Goal: Information Seeking & Learning: Find specific fact

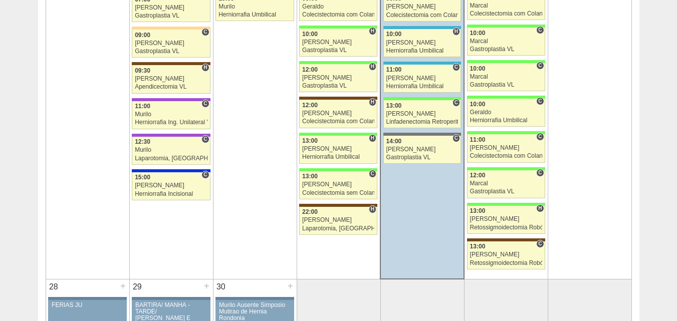
scroll to position [1727, 0]
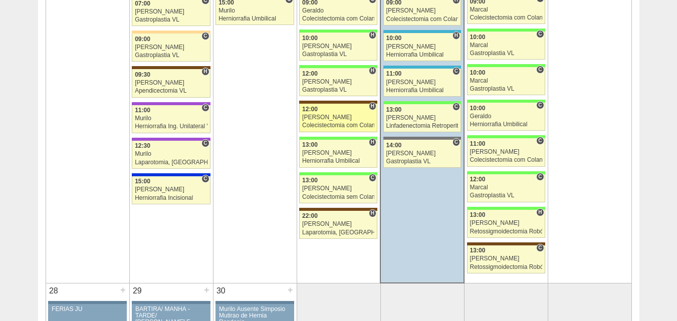
click at [345, 114] on link "89139 Luiz Guilherme H 12:00 Luiz Guilherme Colecistectomia com Colangiografia …" at bounding box center [338, 118] width 78 height 28
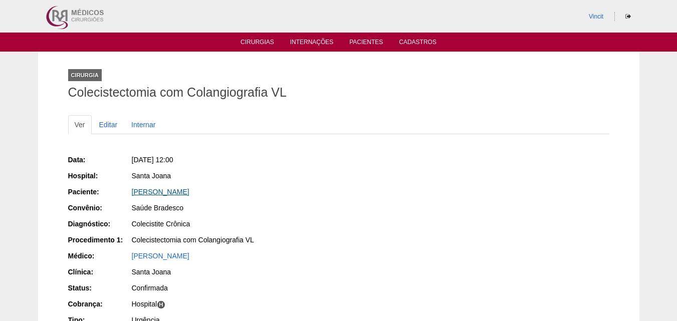
click at [157, 189] on link "[PERSON_NAME]" at bounding box center [161, 192] width 58 height 8
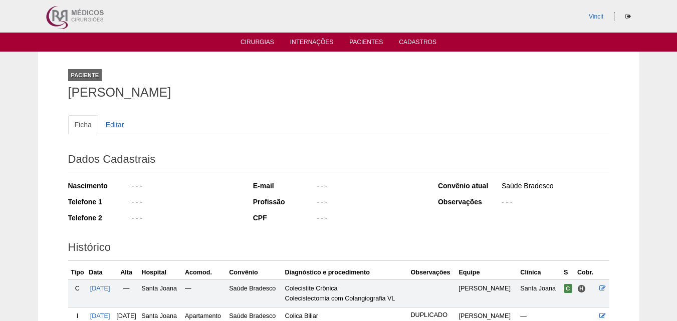
scroll to position [192, 0]
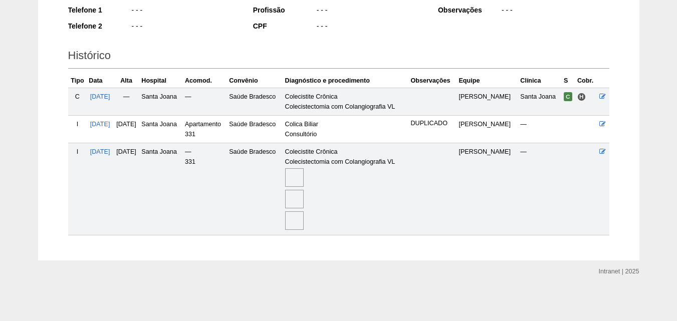
click at [304, 177] on img at bounding box center [294, 177] width 19 height 19
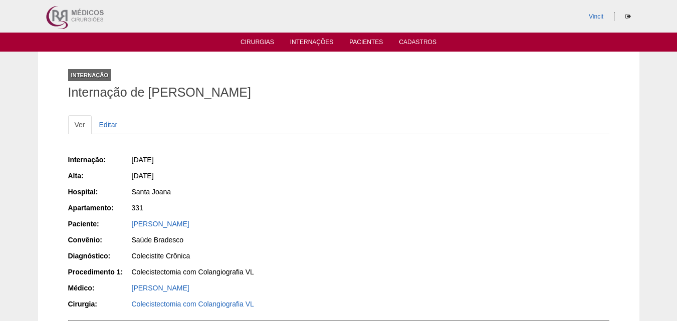
drag, startPoint x: 276, startPoint y: 94, endPoint x: 152, endPoint y: 86, distance: 124.1
click at [152, 86] on h1 "Internação de Talita máximo Batista" at bounding box center [338, 92] width 541 height 13
drag, startPoint x: 150, startPoint y: 89, endPoint x: 261, endPoint y: 93, distance: 110.9
click at [261, 93] on h1 "Internação de Talita máximo Batista" at bounding box center [338, 92] width 541 height 13
click at [268, 90] on h1 "Internação de Talita máximo Batista" at bounding box center [338, 92] width 541 height 13
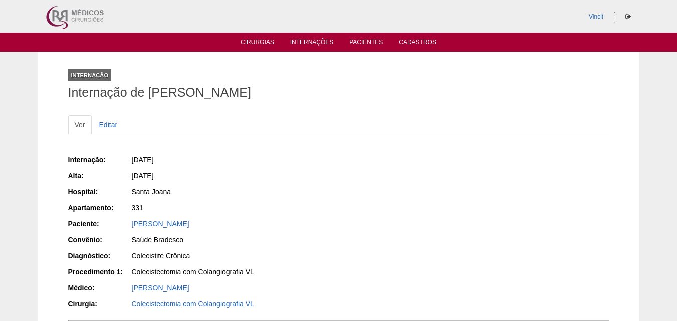
click at [267, 93] on h1 "Internação de Talita máximo Batista" at bounding box center [338, 92] width 541 height 13
drag, startPoint x: 274, startPoint y: 94, endPoint x: 147, endPoint y: 87, distance: 127.6
click at [147, 87] on h1 "Internação de Talita máximo Batista" at bounding box center [338, 92] width 541 height 13
copy h1 "Talita máximo Batista"
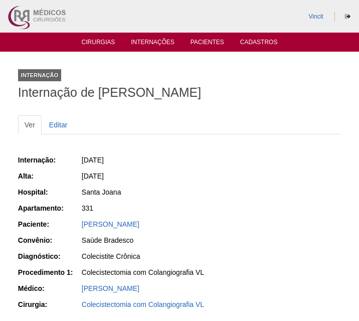
click at [104, 37] on ul "Cirurgias Internações Pacientes Cadastros" at bounding box center [179, 42] width 359 height 19
click at [104, 38] on li "Cirurgias" at bounding box center [99, 42] width 48 height 8
click at [101, 42] on link "Cirurgias" at bounding box center [99, 43] width 34 height 9
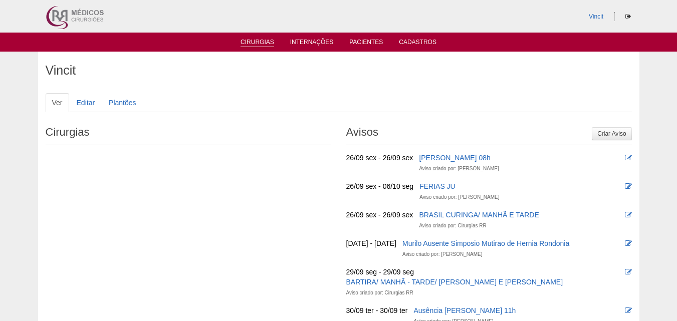
click at [263, 39] on link "Cirurgias" at bounding box center [258, 43] width 34 height 9
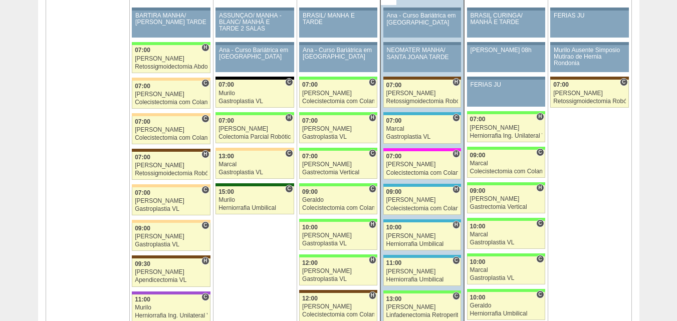
scroll to position [1537, 0]
click at [181, 168] on div "[PERSON_NAME]" at bounding box center [171, 166] width 73 height 7
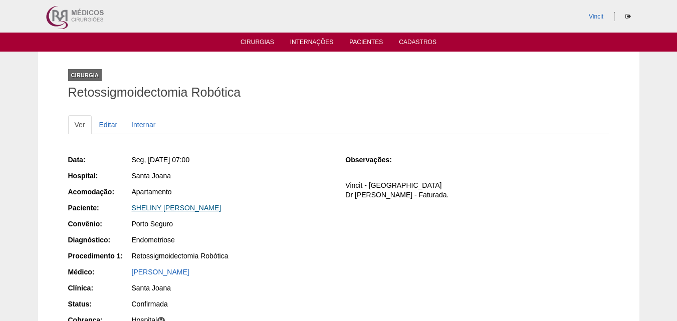
click at [189, 206] on link "SHELINY [PERSON_NAME]" at bounding box center [177, 208] width 90 height 8
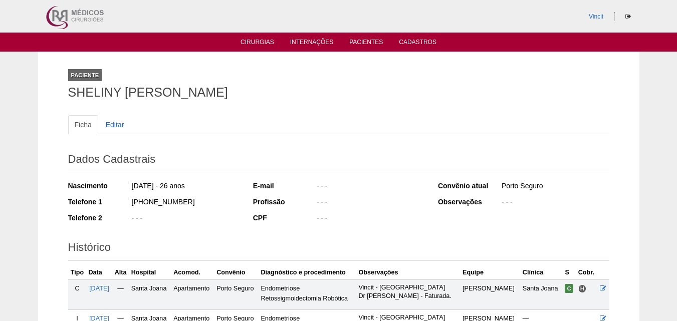
drag, startPoint x: 297, startPoint y: 99, endPoint x: 53, endPoint y: 102, distance: 244.2
click at [53, 102] on div "Paciente SHELINY KARINY PEREIRA DA SILVA Ficha Editar Dados Cadastrais Nascimen…" at bounding box center [339, 229] width 602 height 354
copy h1 "SHELINY [PERSON_NAME]"
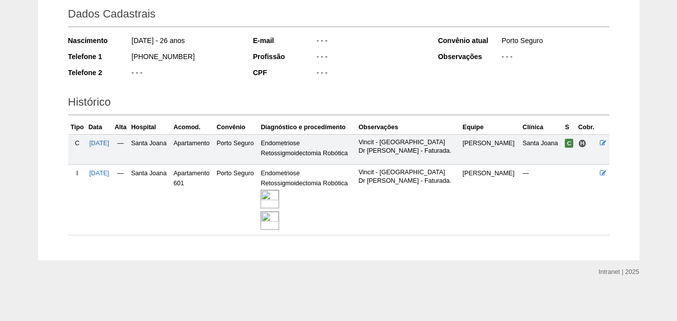
click at [279, 197] on img at bounding box center [270, 199] width 19 height 19
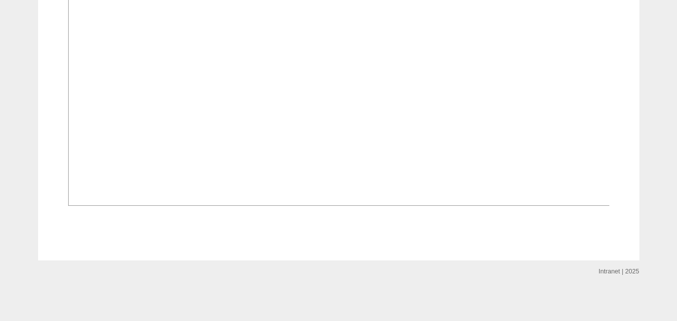
scroll to position [1022, 0]
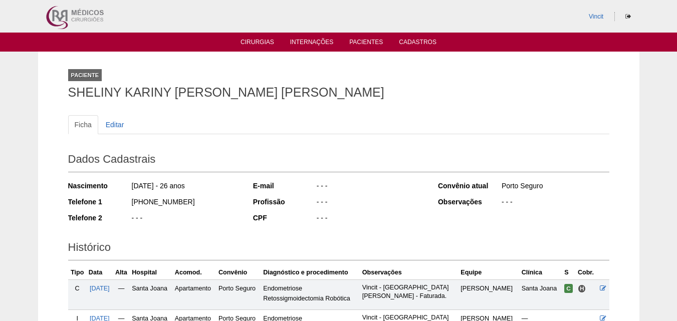
scroll to position [145, 0]
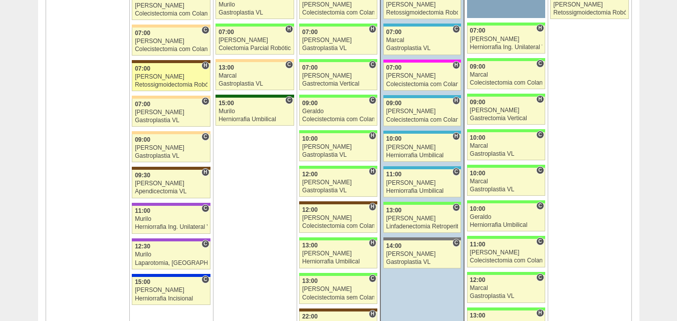
scroll to position [1646, 0]
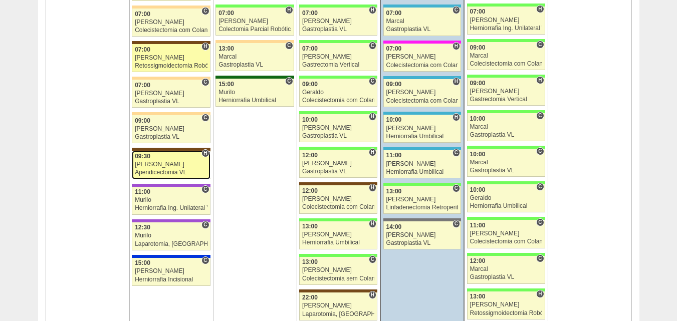
click at [147, 166] on div "[PERSON_NAME]" at bounding box center [171, 164] width 73 height 7
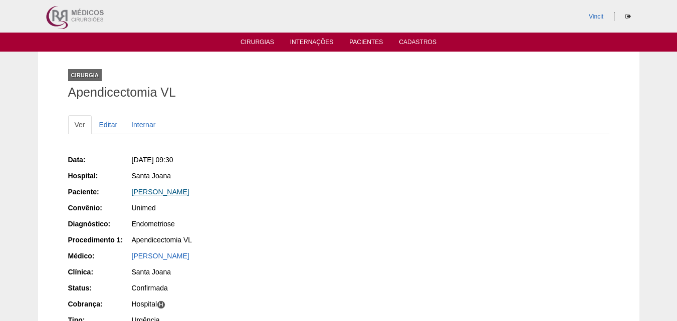
click at [187, 191] on link "Andrea Nascimento Costa da Silva" at bounding box center [161, 192] width 58 height 8
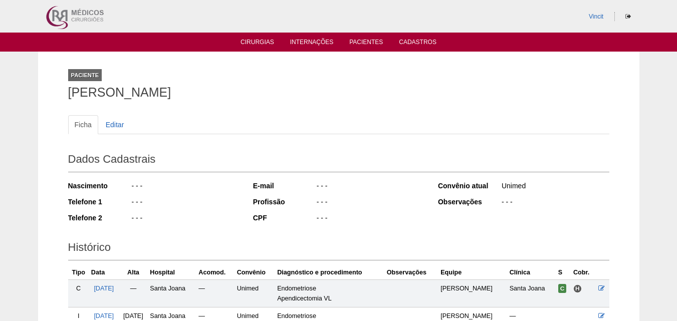
drag, startPoint x: 273, startPoint y: 95, endPoint x: 58, endPoint y: 82, distance: 216.0
click at [58, 82] on div "Paciente [PERSON_NAME] Ficha Editar Dados Cadastrais Nascimento - - - Telefone …" at bounding box center [339, 217] width 602 height 330
copy h1 "[PERSON_NAME]"
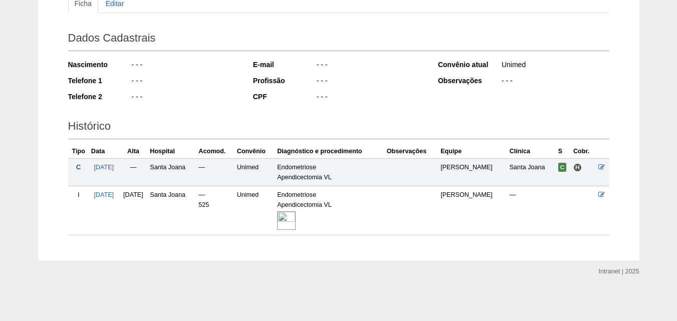
click at [296, 217] on img at bounding box center [286, 221] width 19 height 19
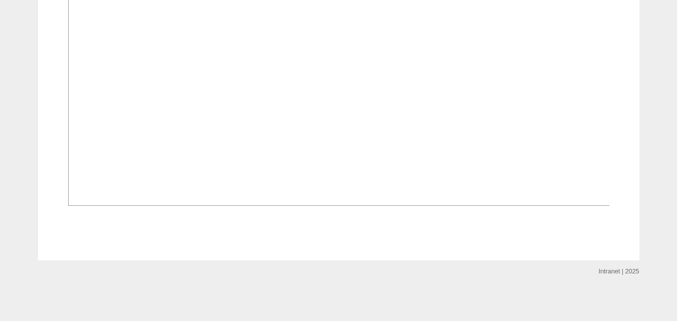
scroll to position [650, 0]
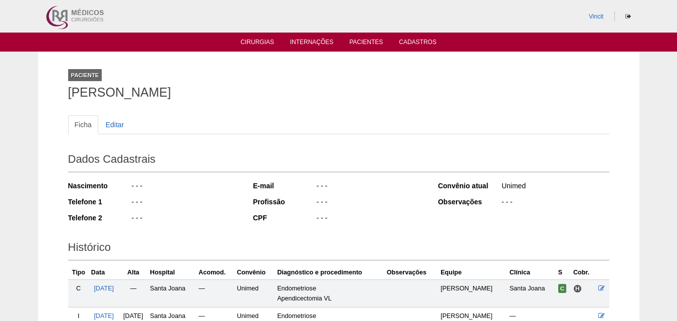
scroll to position [121, 0]
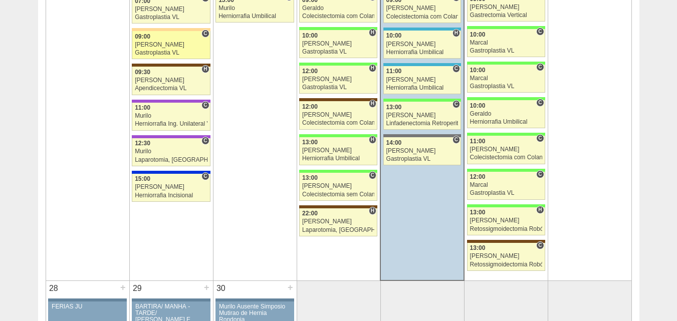
scroll to position [1731, 0]
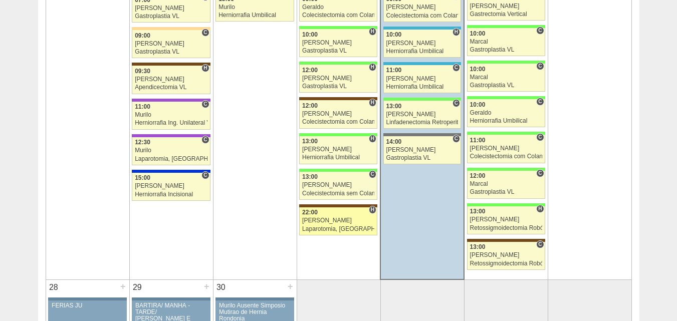
click at [328, 216] on div "22:00" at bounding box center [338, 213] width 72 height 7
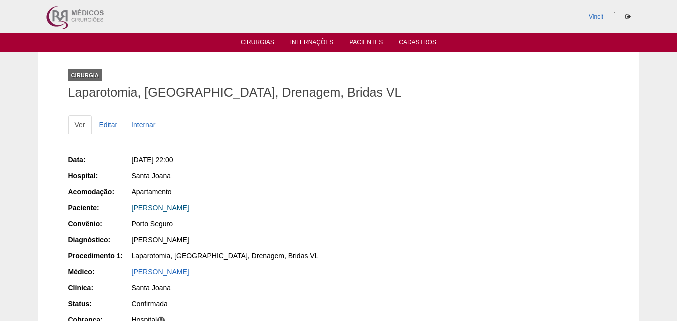
click at [190, 208] on link "[PERSON_NAME]" at bounding box center [161, 208] width 58 height 8
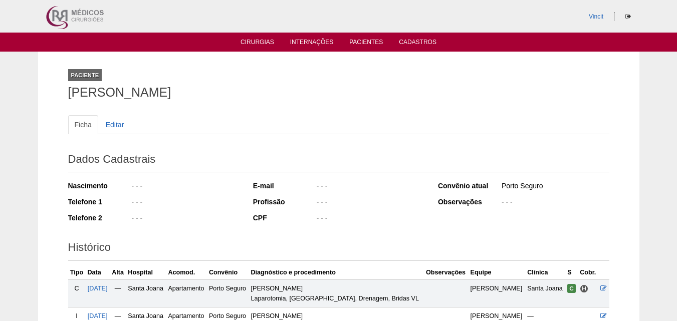
drag, startPoint x: 302, startPoint y: 90, endPoint x: 65, endPoint y: 96, distance: 237.2
click at [65, 96] on div "Paciente BEATRIZ NOBRE DE OLIVEIRA SALES Ficha Editar Dados Cadastrais Nascimen…" at bounding box center [339, 217] width 557 height 330
copy h1 "BEATRIZ NOBRE DE OLIVEIRA SALES"
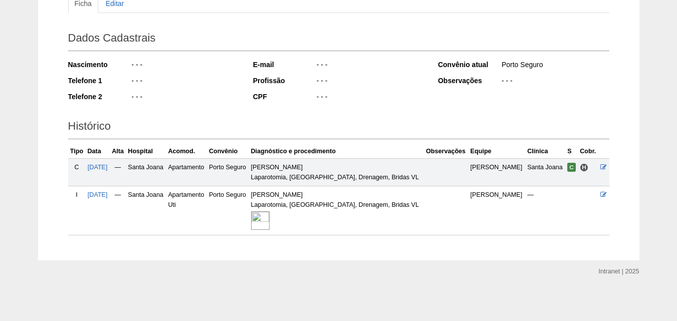
click at [270, 215] on img at bounding box center [260, 221] width 19 height 19
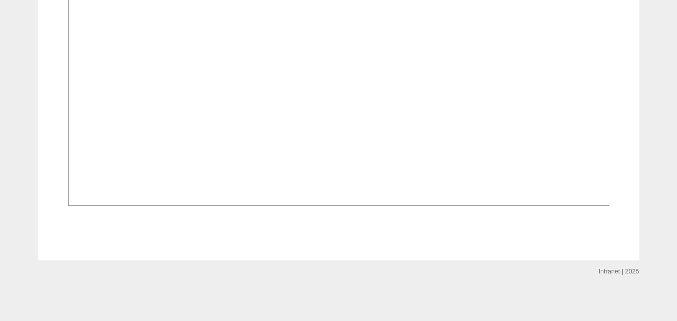
scroll to position [837, 0]
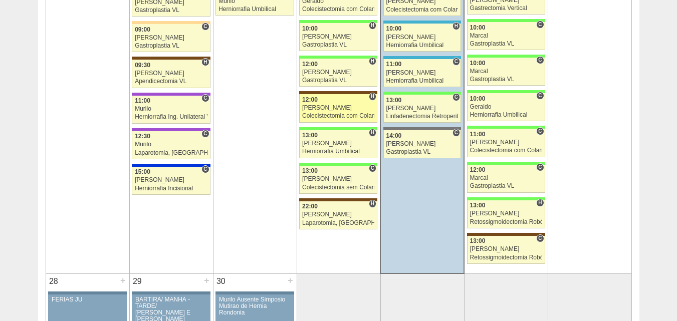
scroll to position [1737, 0]
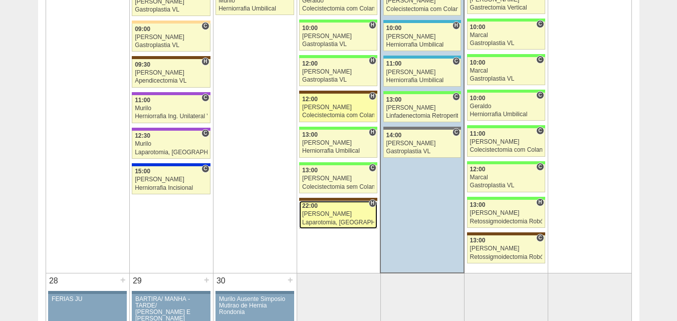
click at [338, 217] on div "[PERSON_NAME]" at bounding box center [338, 214] width 72 height 7
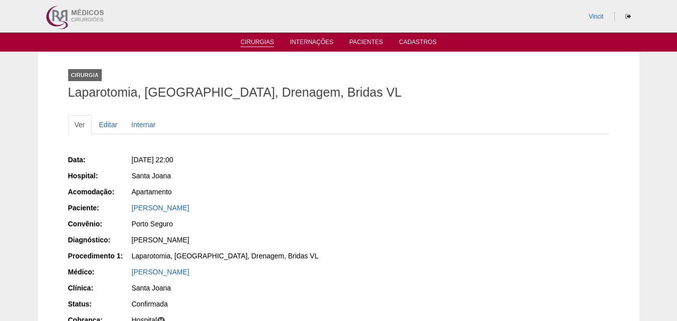
click at [256, 45] on link "Cirurgias" at bounding box center [258, 43] width 34 height 9
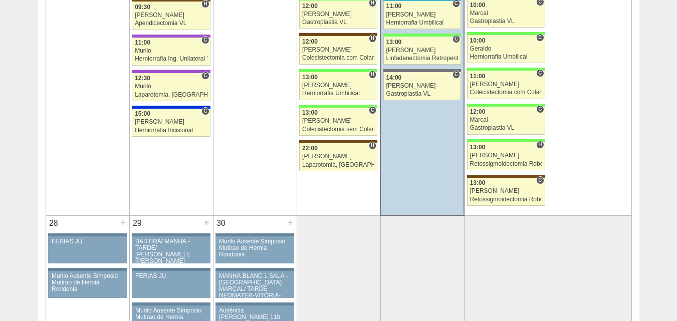
scroll to position [1795, 0]
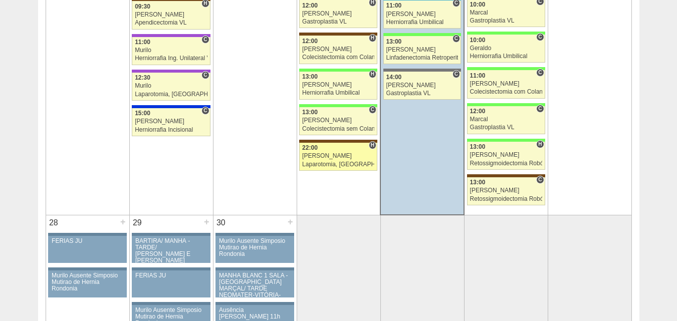
click at [332, 151] on div "22:00" at bounding box center [338, 148] width 72 height 7
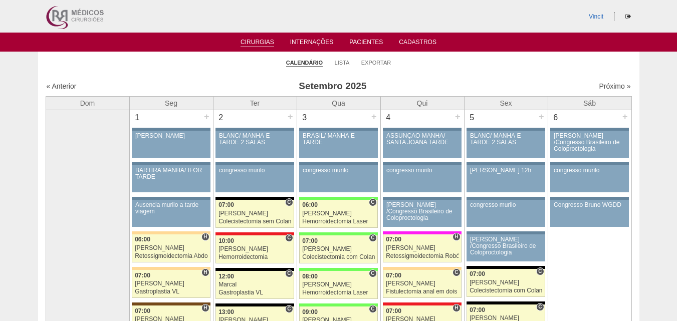
scroll to position [1795, 0]
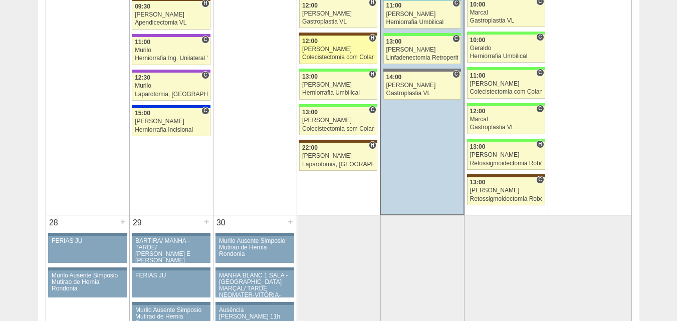
click at [347, 51] on div "[PERSON_NAME]" at bounding box center [338, 49] width 72 height 7
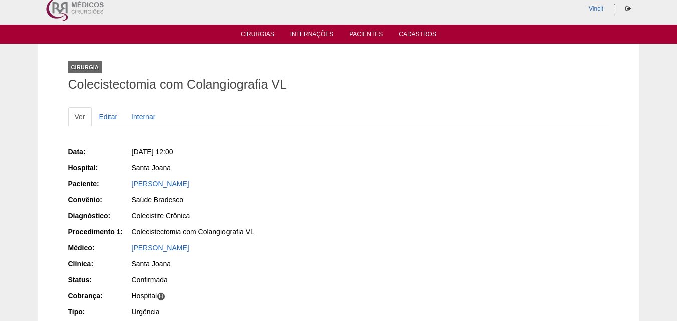
scroll to position [9, 0]
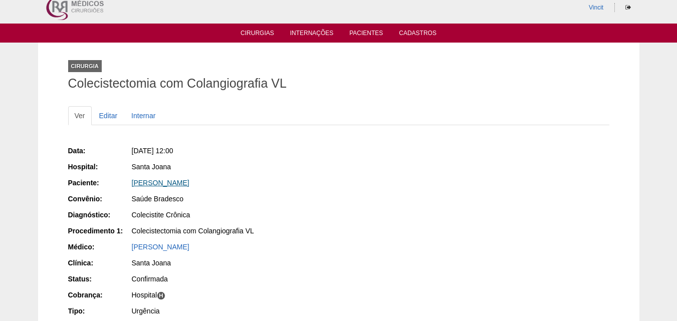
click at [164, 185] on link "[PERSON_NAME]" at bounding box center [161, 183] width 58 height 8
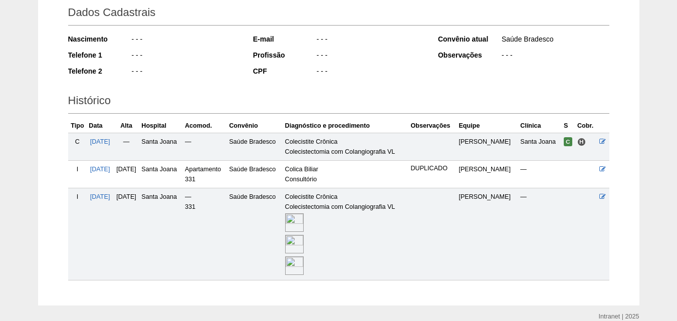
scroll to position [148, 0]
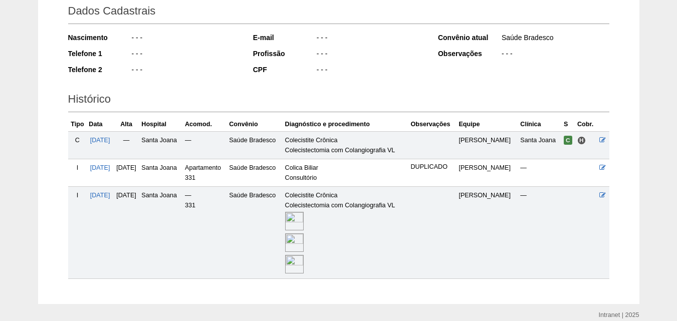
click at [304, 220] on img at bounding box center [294, 221] width 19 height 19
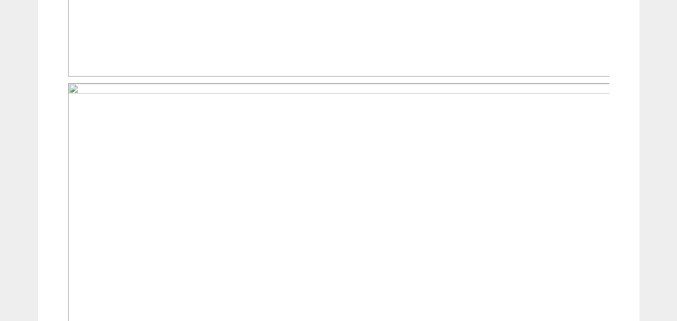
scroll to position [1063, 0]
